Goal: Information Seeking & Learning: Find specific page/section

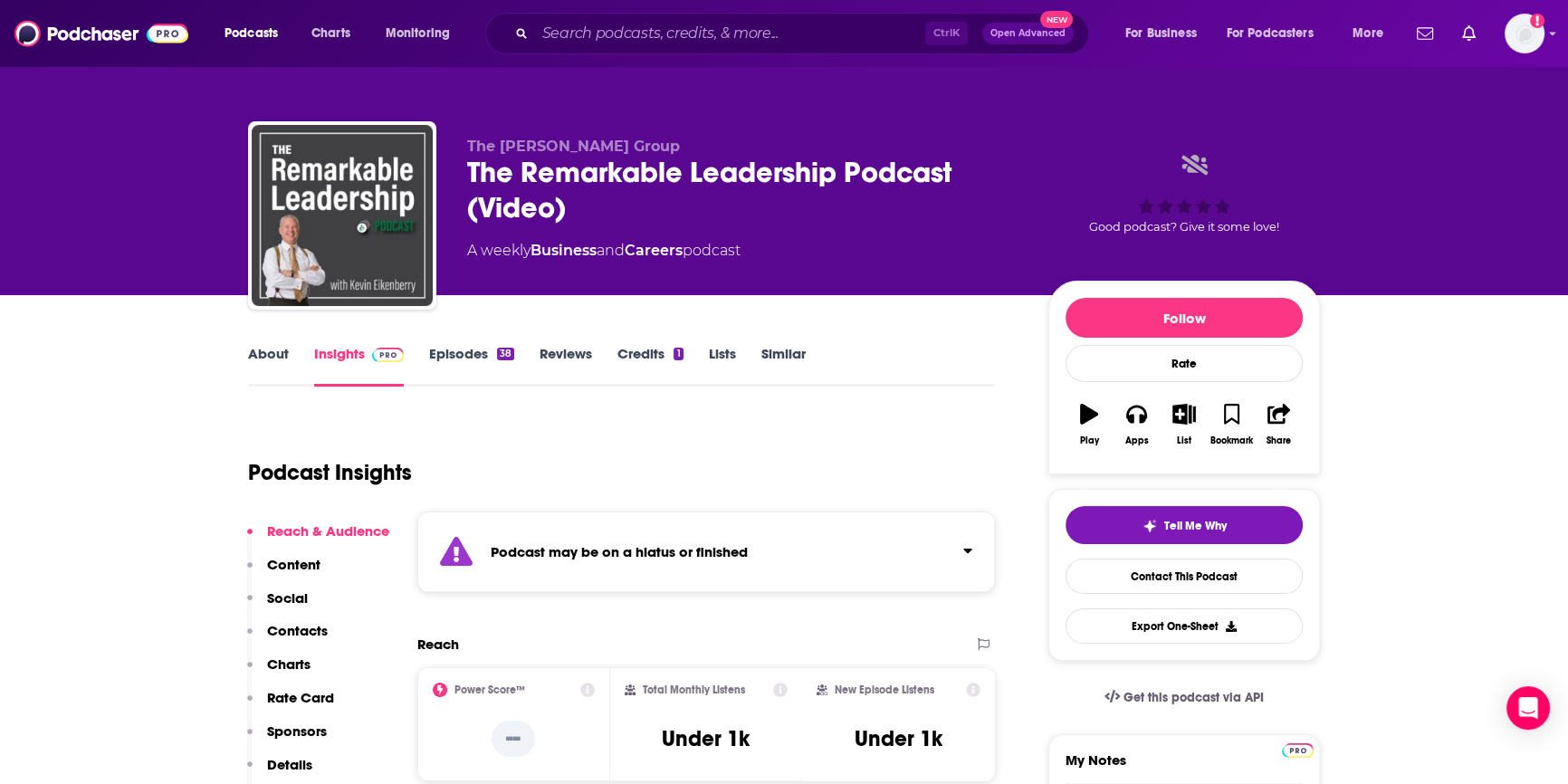
click at [620, 48] on div "Ctrl K Open Advanced New" at bounding box center [786, 34] width 604 height 41
click at [625, 39] on input "Search podcasts, credits, & more..." at bounding box center [730, 33] width 390 height 29
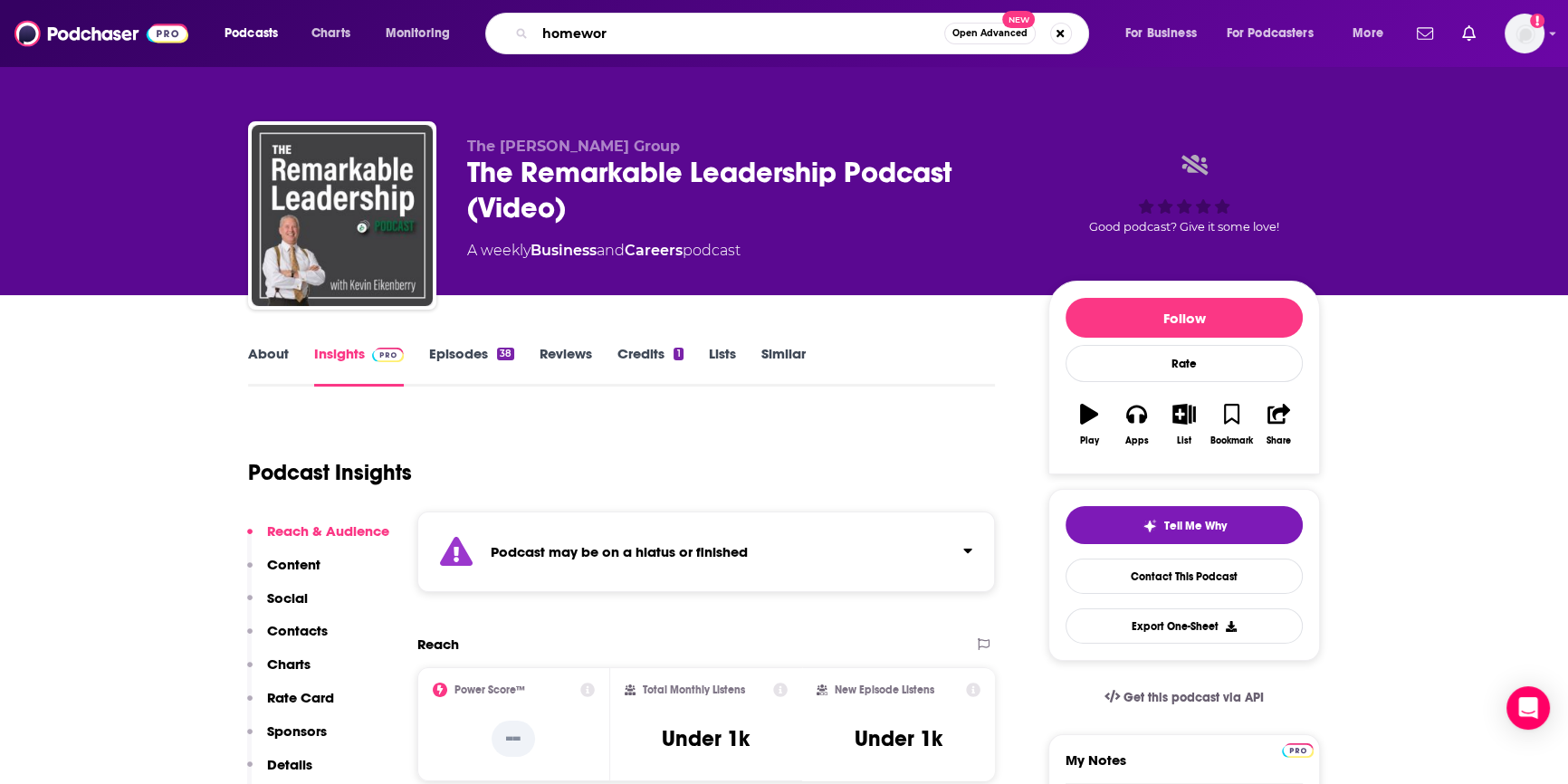
type input "homeword"
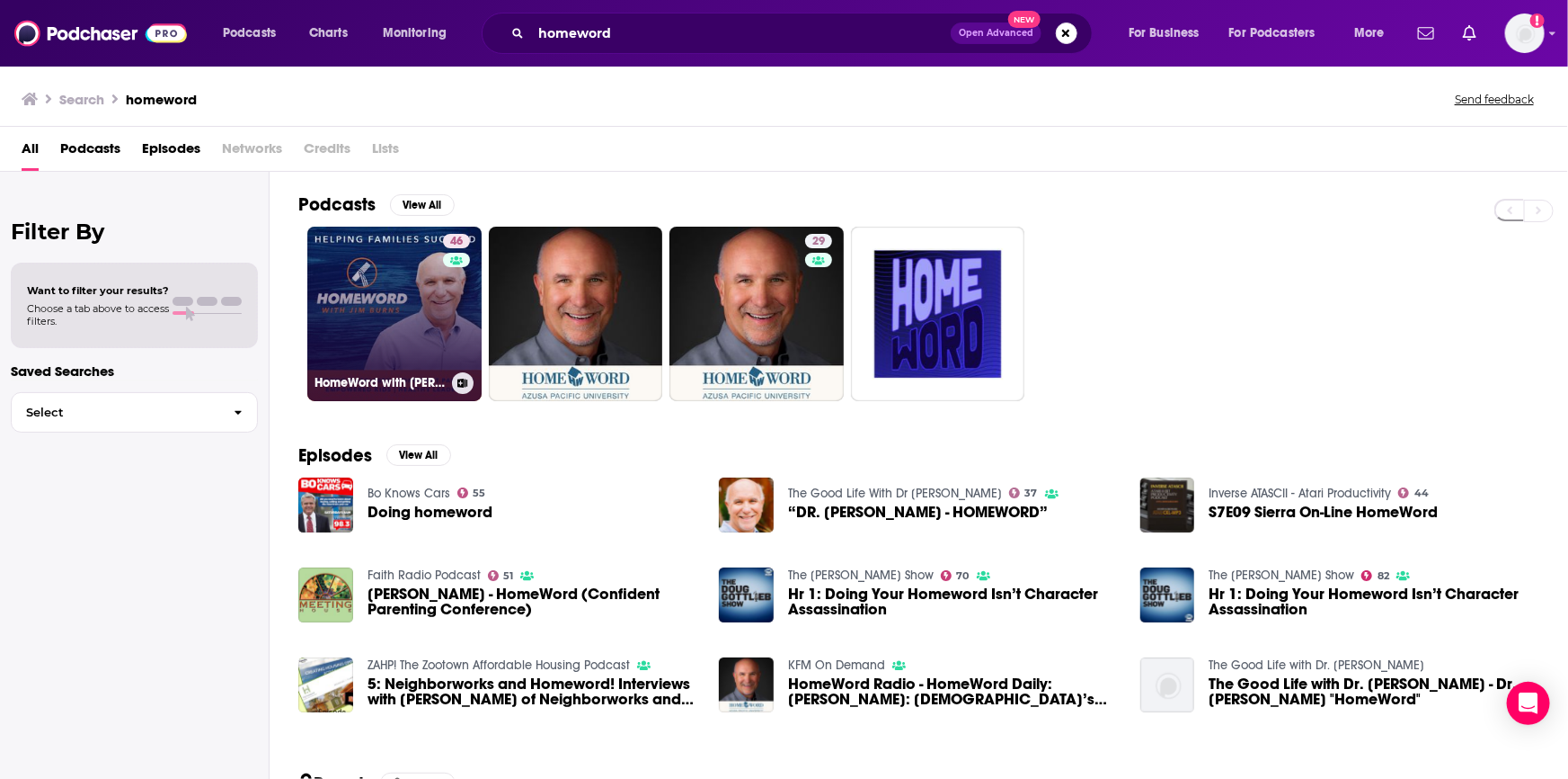
click at [436, 324] on link "46 HomeWord with [PERSON_NAME]" at bounding box center [394, 314] width 175 height 175
